Goal: Task Accomplishment & Management: Use online tool/utility

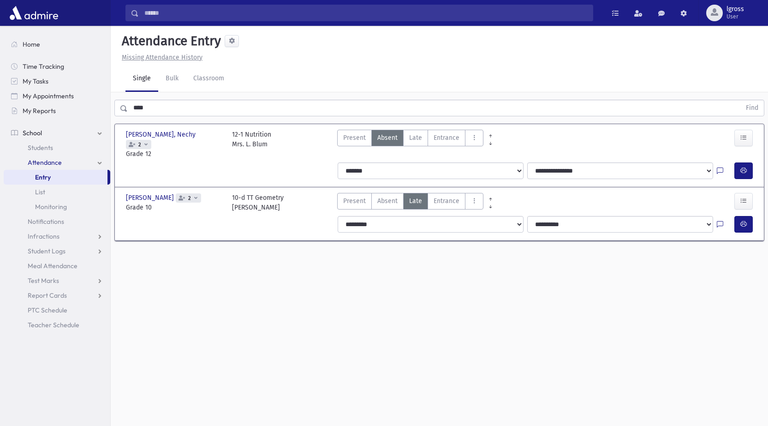
scroll to position [21, 0]
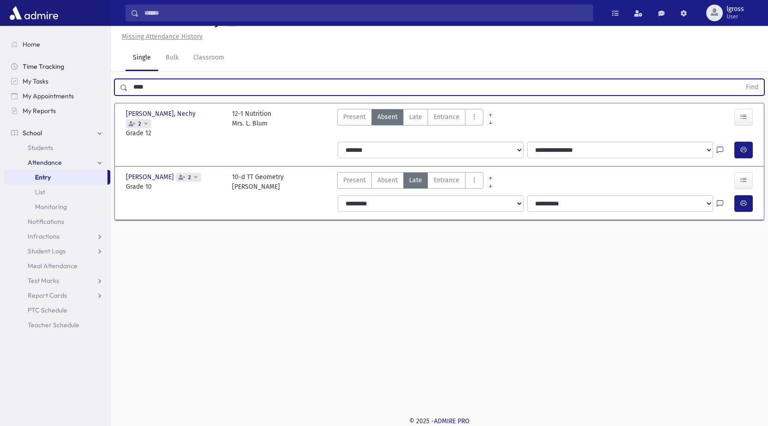
drag, startPoint x: 163, startPoint y: 85, endPoint x: 89, endPoint y: 62, distance: 77.5
click at [89, 62] on div "Search Results Students" at bounding box center [384, 202] width 768 height 447
click at [741, 79] on button "Find" at bounding box center [753, 87] width 24 height 16
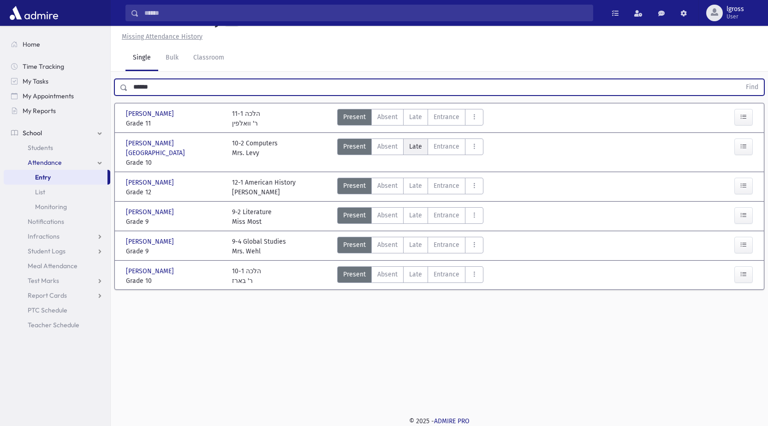
click at [421, 147] on label "Late L" at bounding box center [415, 146] width 25 height 17
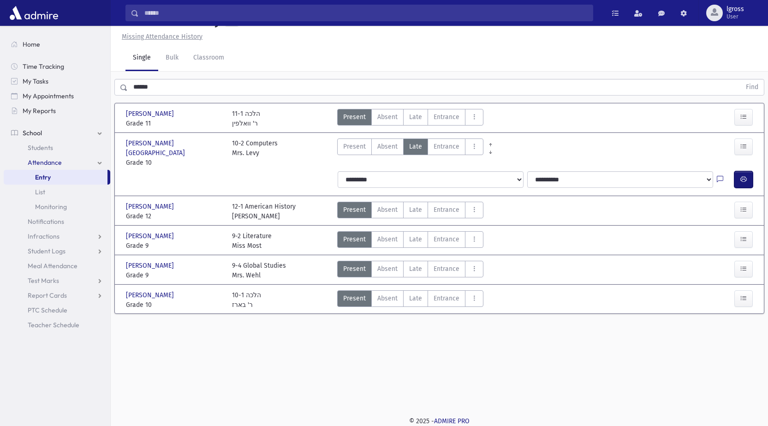
click at [740, 172] on button "button" at bounding box center [744, 179] width 18 height 17
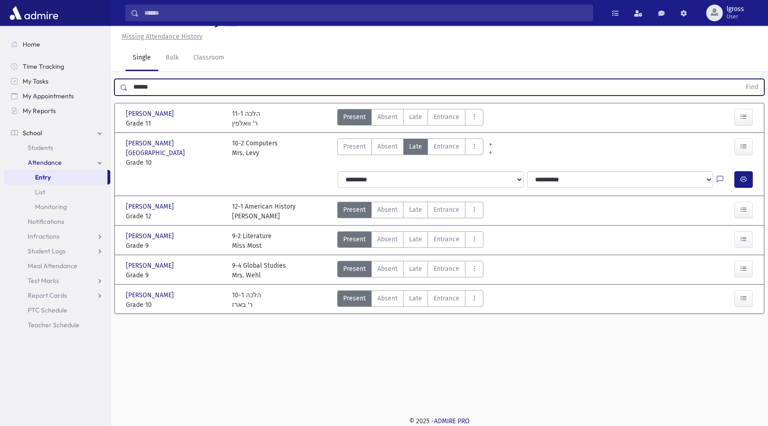
drag, startPoint x: 163, startPoint y: 87, endPoint x: 120, endPoint y: 82, distance: 43.7
click at [120, 82] on div "****** Find" at bounding box center [439, 87] width 650 height 17
click at [741, 79] on button "Find" at bounding box center [753, 87] width 24 height 16
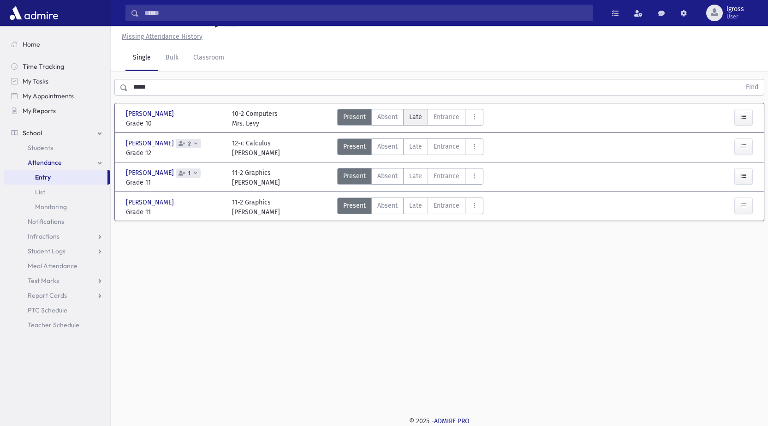
click at [420, 115] on span "Late" at bounding box center [415, 117] width 13 height 10
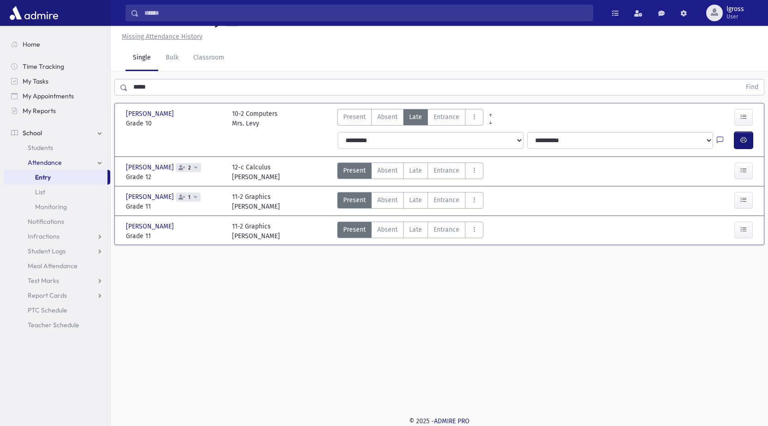
click at [743, 140] on icon "button" at bounding box center [744, 140] width 6 height 8
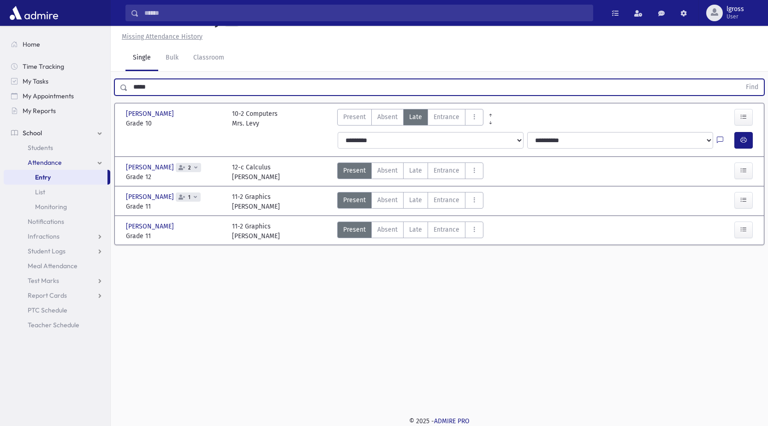
drag, startPoint x: 156, startPoint y: 91, endPoint x: 116, endPoint y: 88, distance: 40.3
click at [116, 88] on div "***** Find" at bounding box center [439, 87] width 650 height 17
click at [741, 79] on button "Find" at bounding box center [753, 87] width 24 height 16
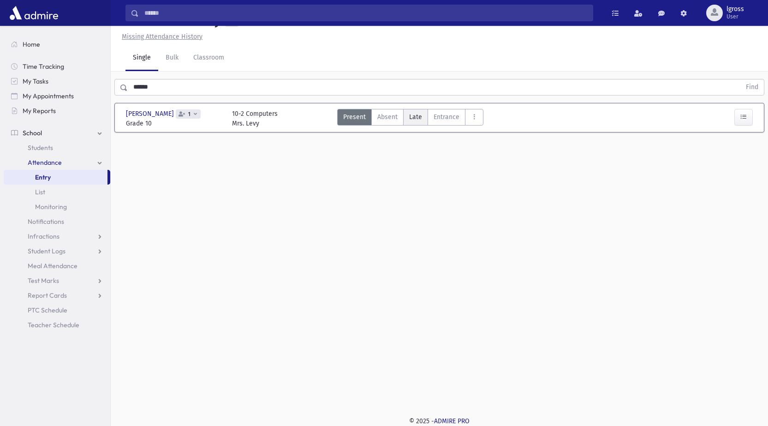
click at [415, 115] on span "Late" at bounding box center [415, 117] width 13 height 10
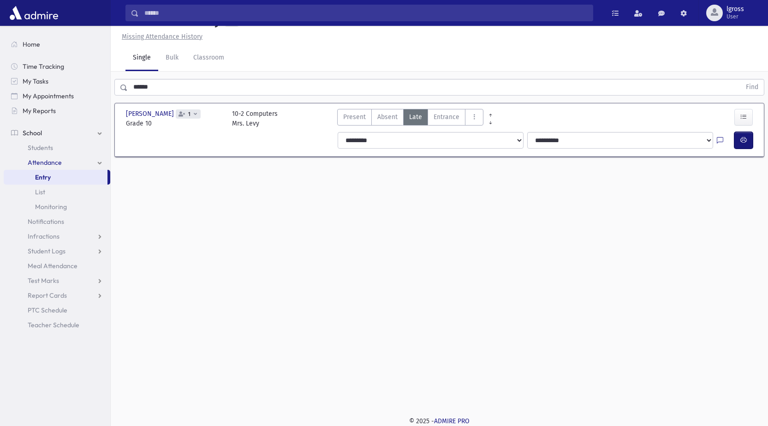
click at [742, 139] on icon "button" at bounding box center [744, 140] width 6 height 8
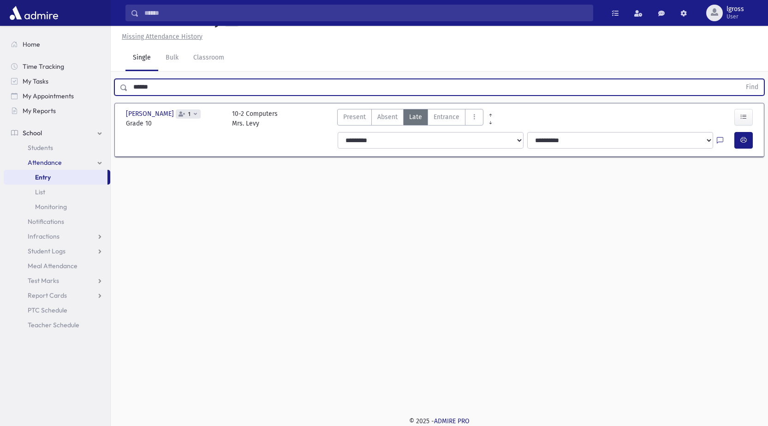
drag, startPoint x: 165, startPoint y: 85, endPoint x: 110, endPoint y: 86, distance: 54.9
click at [110, 86] on div "Search Results Students" at bounding box center [384, 202] width 768 height 447
click at [741, 79] on button "Find" at bounding box center [753, 87] width 24 height 16
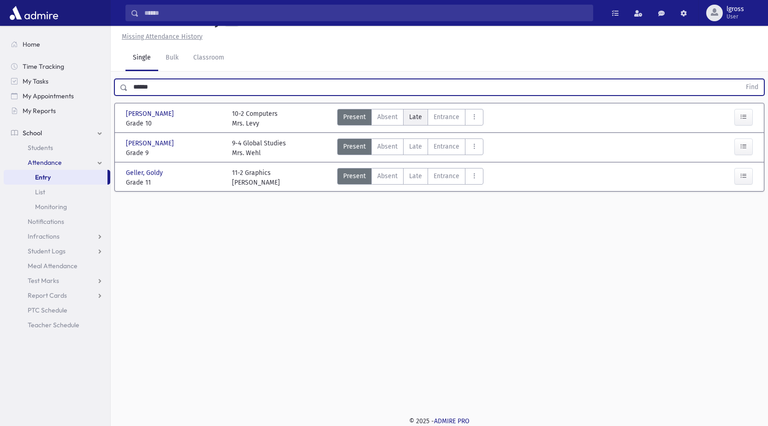
click at [416, 114] on span "Late" at bounding box center [415, 117] width 13 height 10
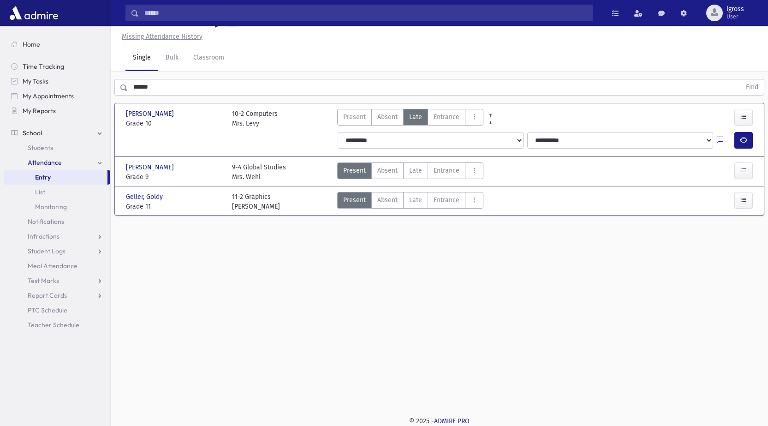
click at [734, 139] on div at bounding box center [726, 140] width 18 height 17
click at [739, 140] on button "button" at bounding box center [744, 140] width 18 height 17
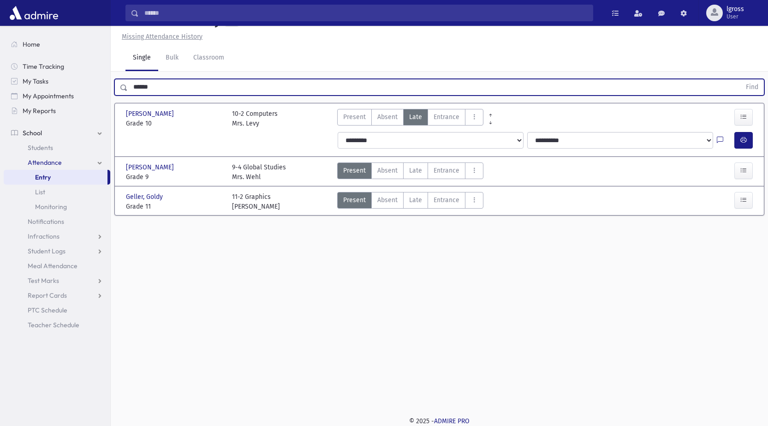
drag, startPoint x: 160, startPoint y: 86, endPoint x: 132, endPoint y: 83, distance: 27.4
click at [132, 83] on input "******" at bounding box center [434, 87] width 613 height 17
click at [741, 79] on button "Find" at bounding box center [753, 87] width 24 height 16
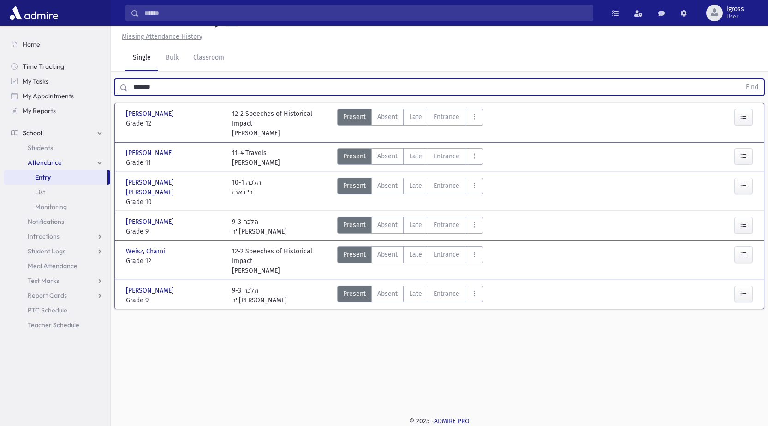
click at [741, 79] on button "Find" at bounding box center [753, 87] width 24 height 16
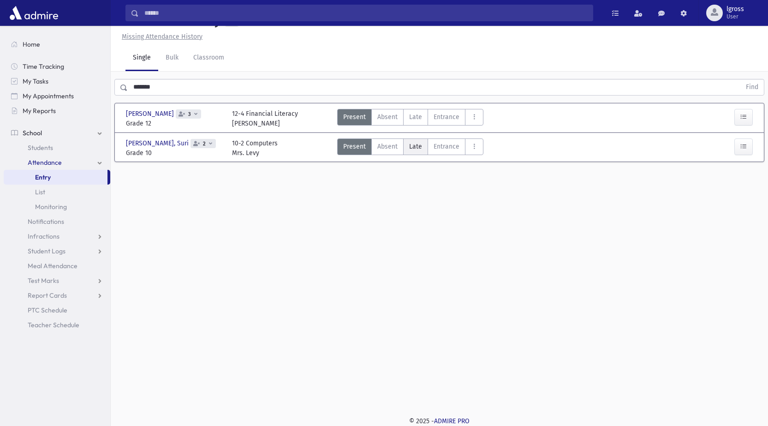
click at [415, 148] on span "Late" at bounding box center [415, 147] width 13 height 10
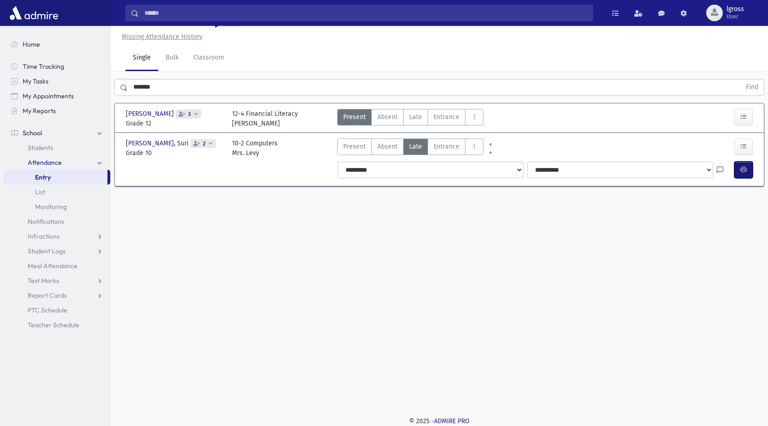
click at [746, 174] on button "button" at bounding box center [744, 170] width 18 height 17
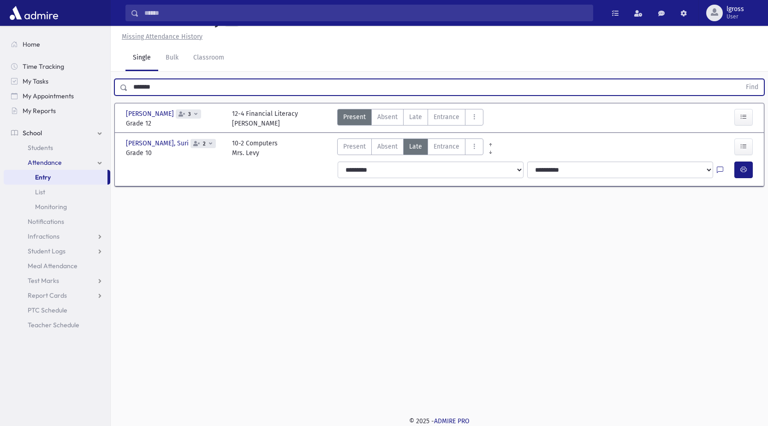
drag, startPoint x: 180, startPoint y: 87, endPoint x: 132, endPoint y: 79, distance: 48.6
click at [132, 79] on input "*******" at bounding box center [434, 87] width 613 height 17
click at [741, 79] on button "Find" at bounding box center [753, 87] width 24 height 16
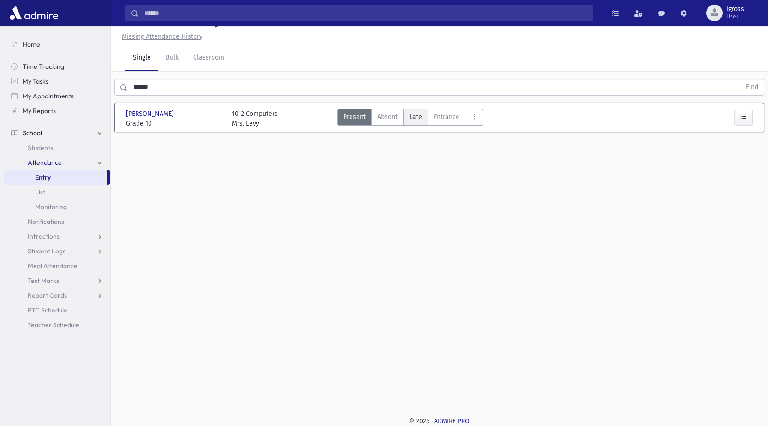
click at [419, 118] on span "Late" at bounding box center [415, 117] width 13 height 10
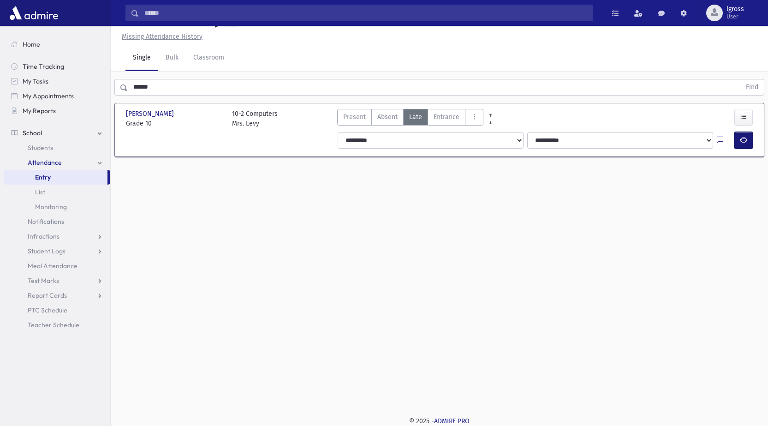
click at [746, 142] on icon "button" at bounding box center [744, 140] width 6 height 8
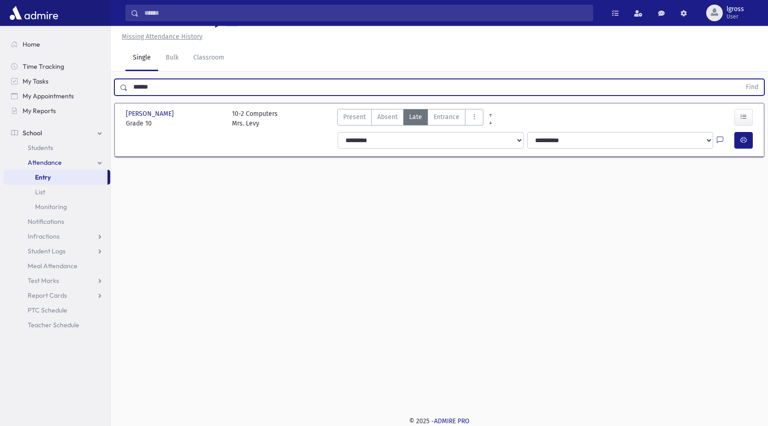
drag, startPoint x: 162, startPoint y: 84, endPoint x: 114, endPoint y: 88, distance: 48.1
click at [114, 88] on div "****** Find" at bounding box center [439, 87] width 650 height 17
click at [741, 79] on button "Find" at bounding box center [753, 87] width 24 height 16
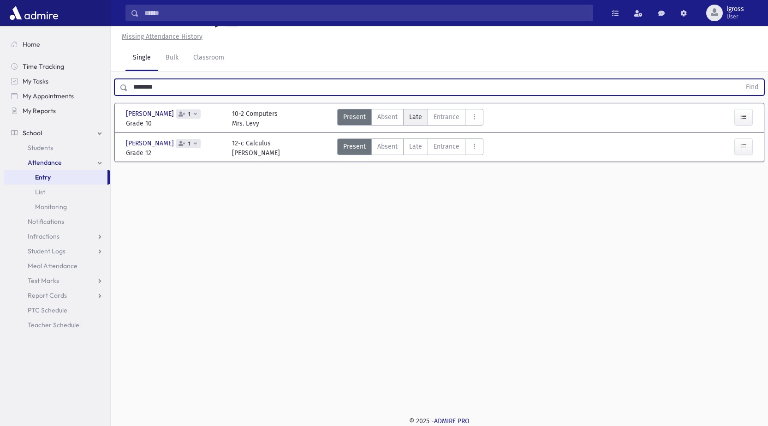
click at [413, 117] on span "Late" at bounding box center [415, 117] width 13 height 10
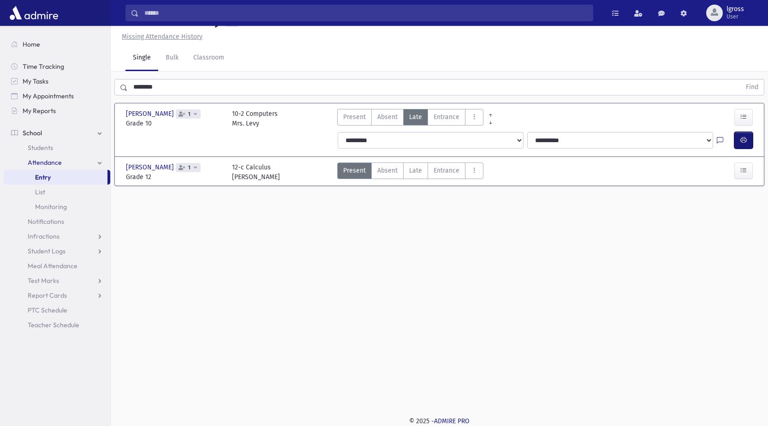
click at [742, 138] on icon "button" at bounding box center [744, 140] width 6 height 8
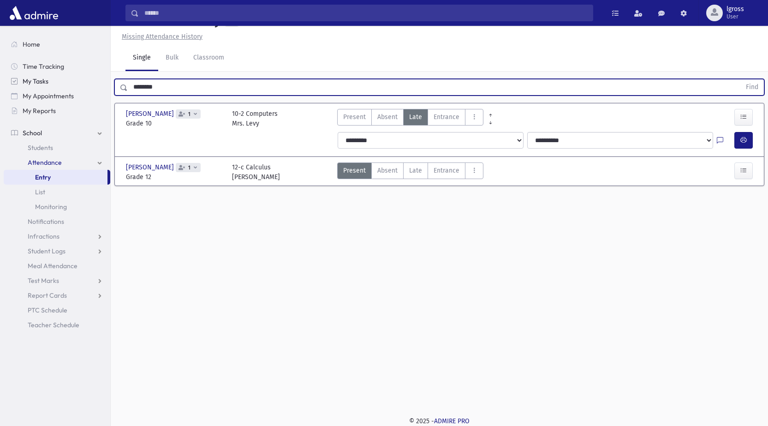
drag, startPoint x: 170, startPoint y: 84, endPoint x: 78, endPoint y: 77, distance: 93.0
click at [78, 77] on div "Search Results Students" at bounding box center [384, 202] width 768 height 447
type input "*******"
click at [741, 79] on button "Find" at bounding box center [753, 87] width 24 height 16
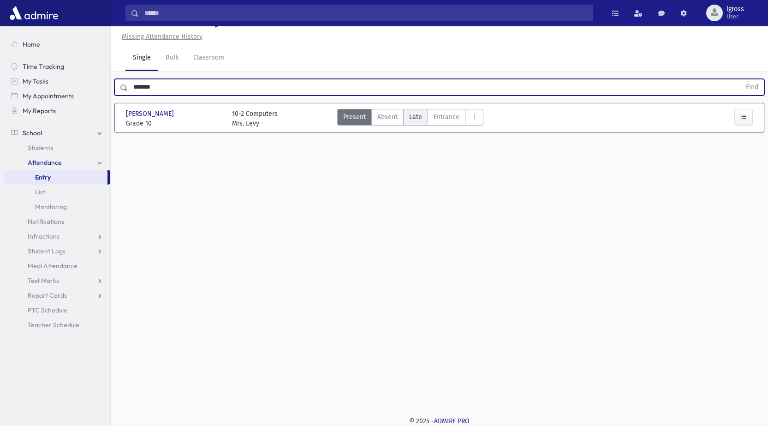
click at [413, 113] on span "Late" at bounding box center [415, 117] width 13 height 10
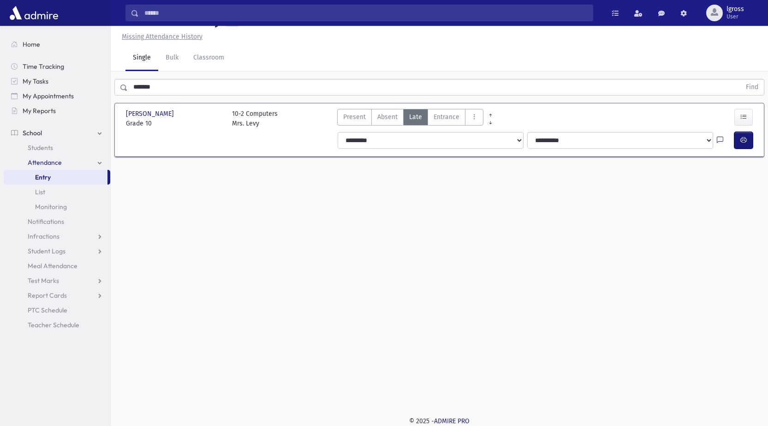
click at [746, 141] on icon "button" at bounding box center [744, 140] width 6 height 8
click at [166, 63] on link "Bulk" at bounding box center [172, 58] width 28 height 26
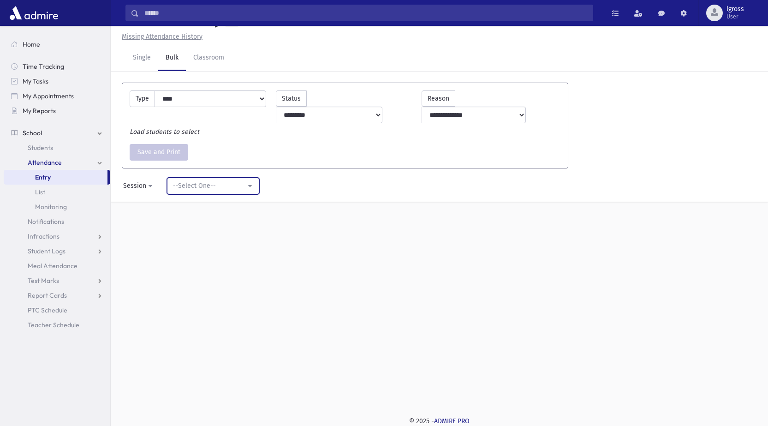
click at [186, 181] on div "--Select One--" at bounding box center [209, 186] width 73 height 10
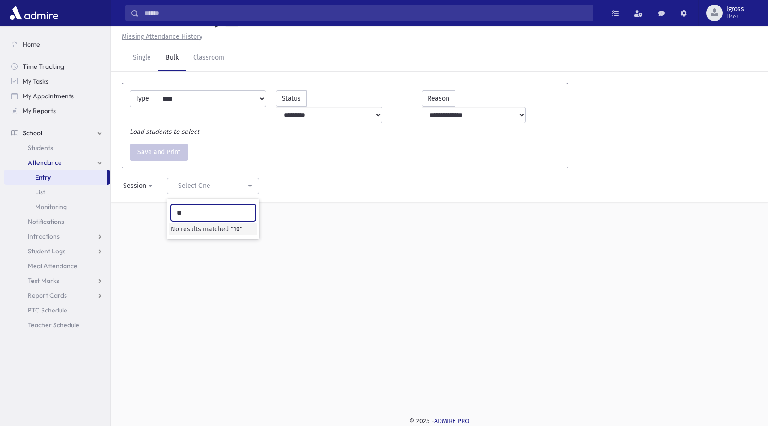
type input "**"
